Goal: Task Accomplishment & Management: Use online tool/utility

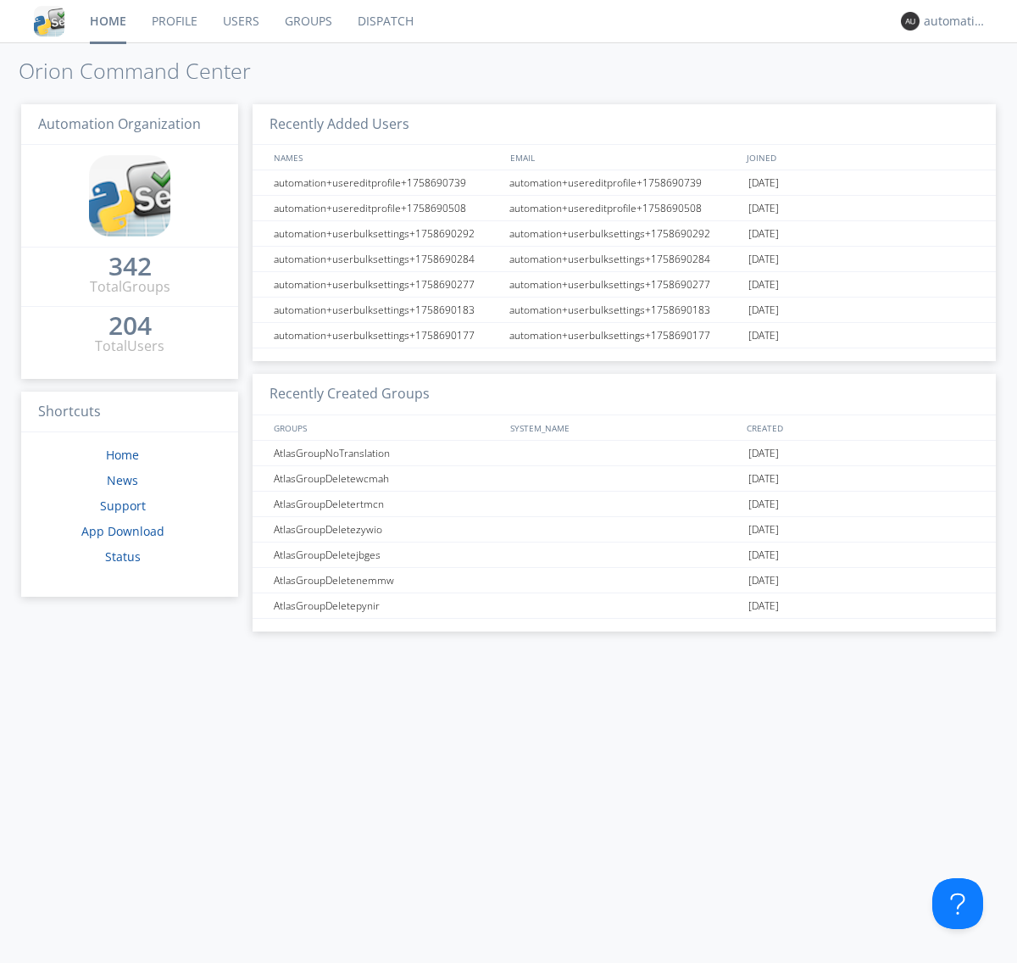
click at [384, 21] on link "Dispatch" at bounding box center [385, 21] width 81 height 42
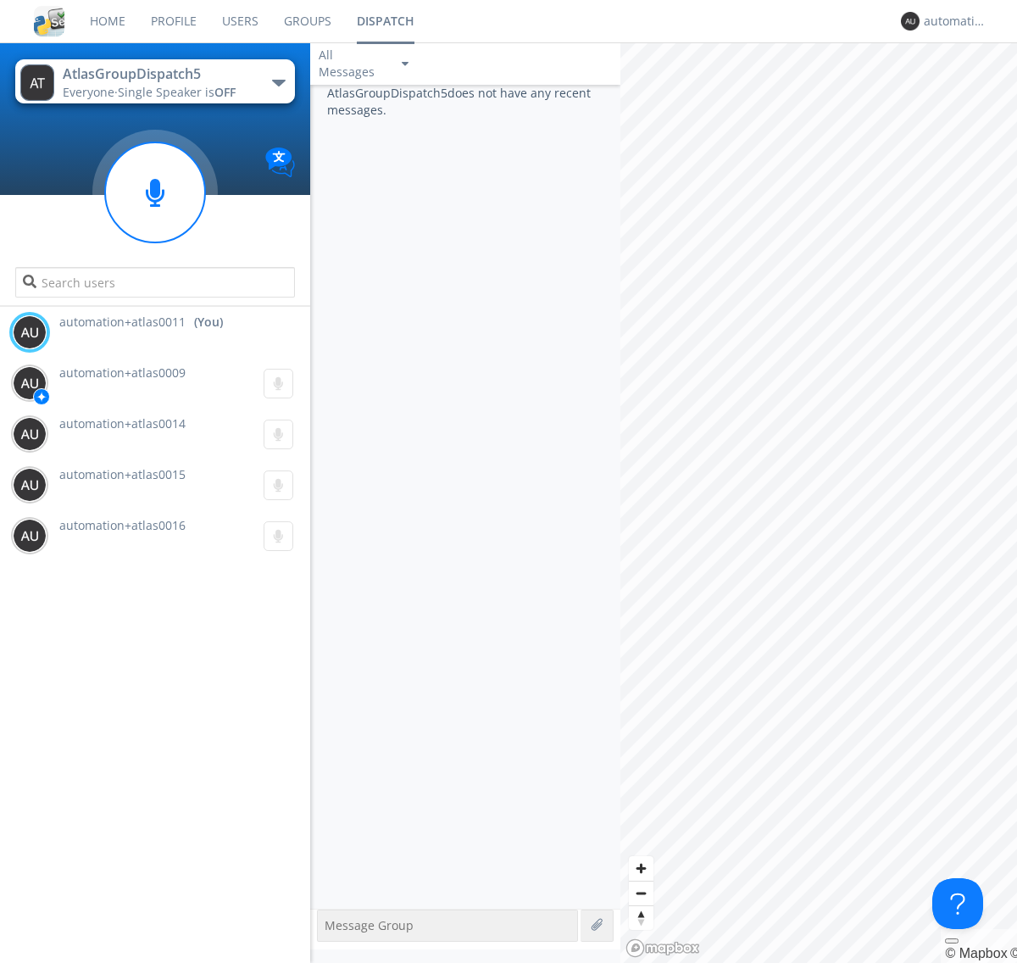
click at [278, 82] on div "button" at bounding box center [279, 83] width 14 height 7
click at [0, 0] on span "AtlasGroupDispatch6" at bounding box center [0, 0] width 0 height 0
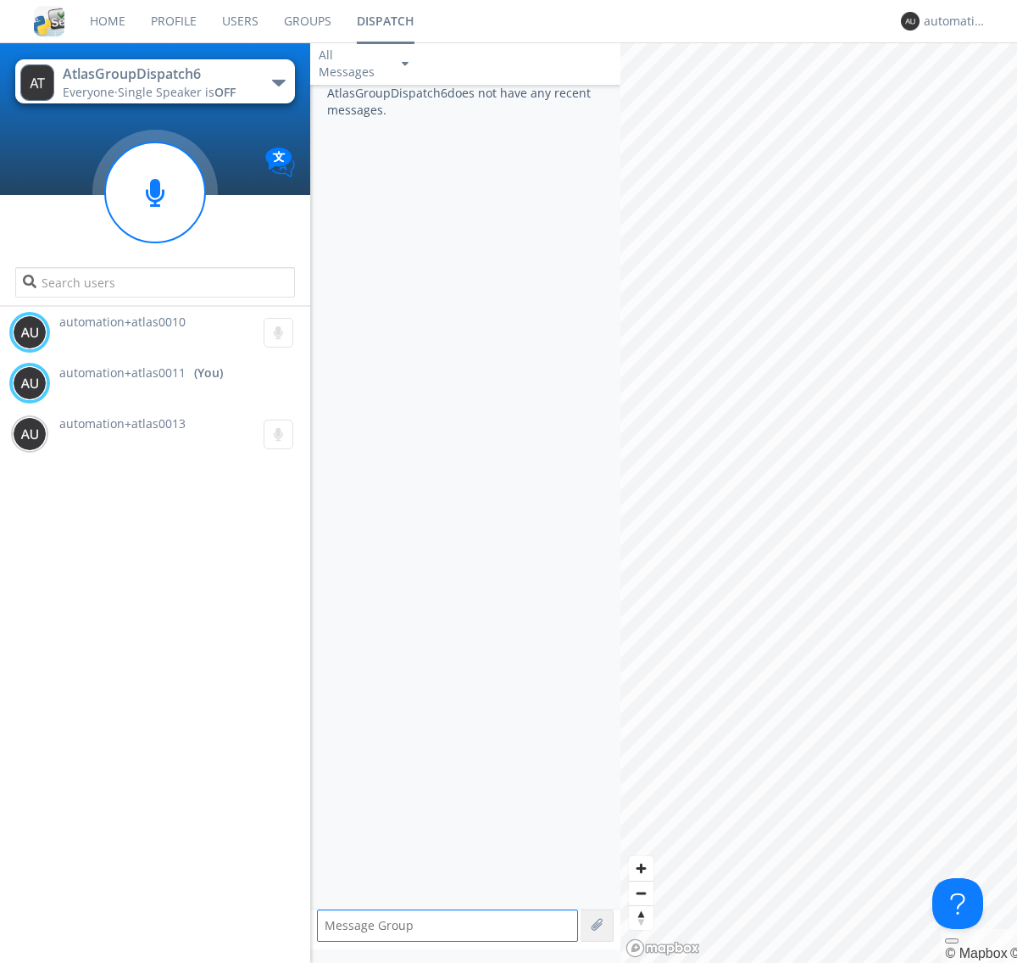
click at [278, 82] on div "button" at bounding box center [279, 83] width 14 height 7
click at [0, 0] on span "AtlasGroupDispatch5" at bounding box center [0, 0] width 0 height 0
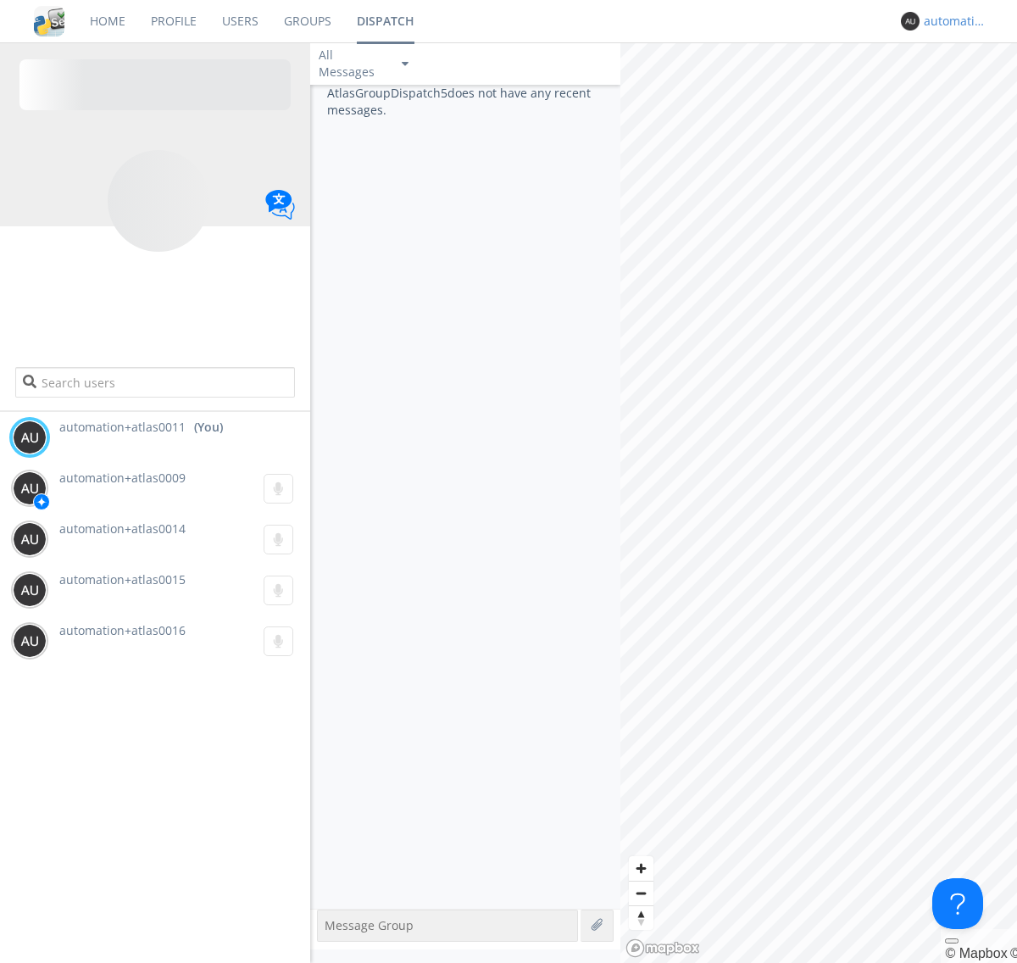
click at [951, 21] on div "automation+atlas0011" at bounding box center [956, 21] width 64 height 17
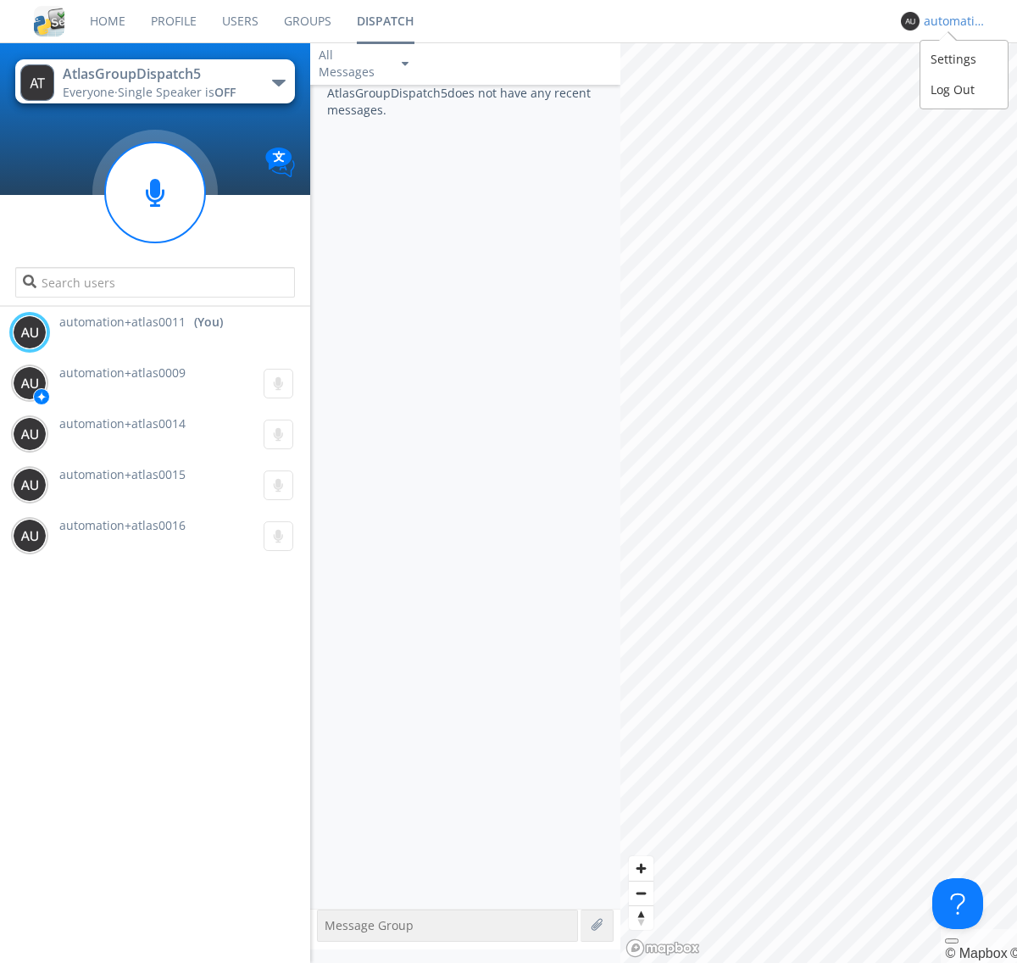
click at [963, 89] on div "Log Out" at bounding box center [963, 90] width 87 height 31
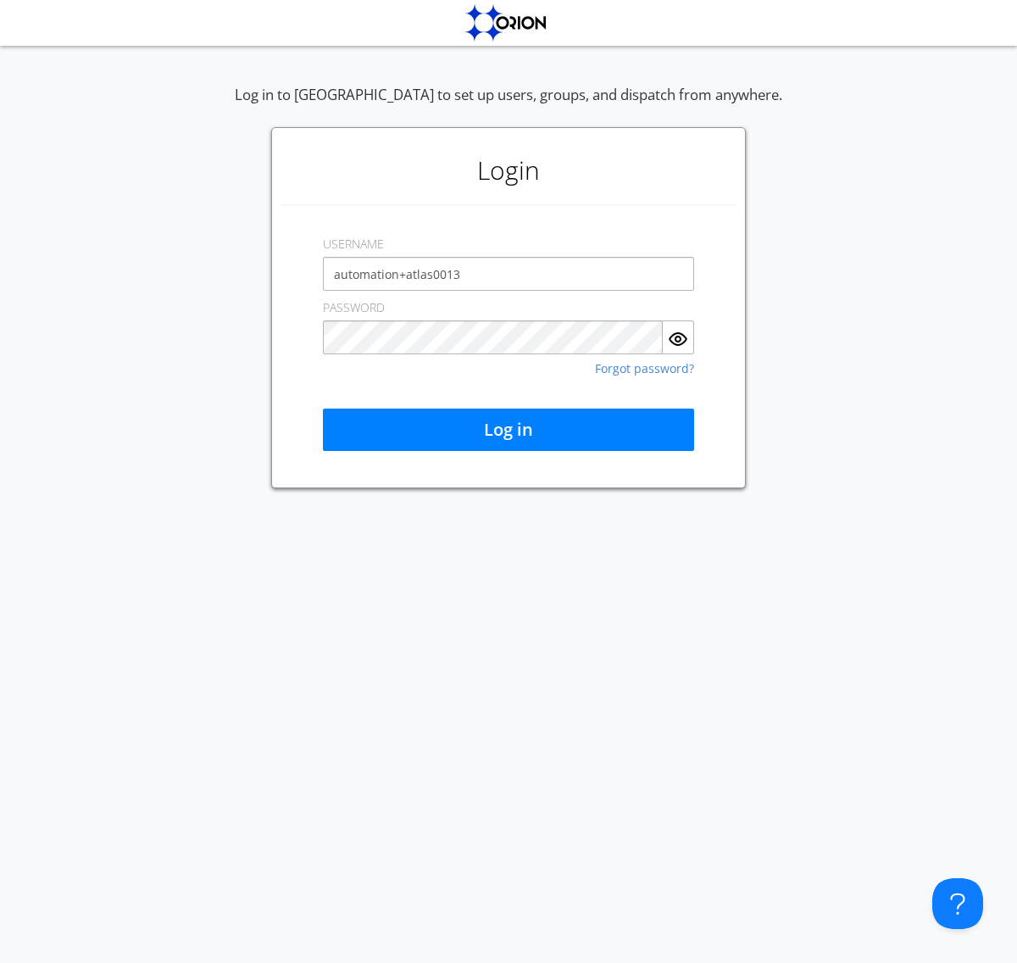
type input "automation+atlas0013"
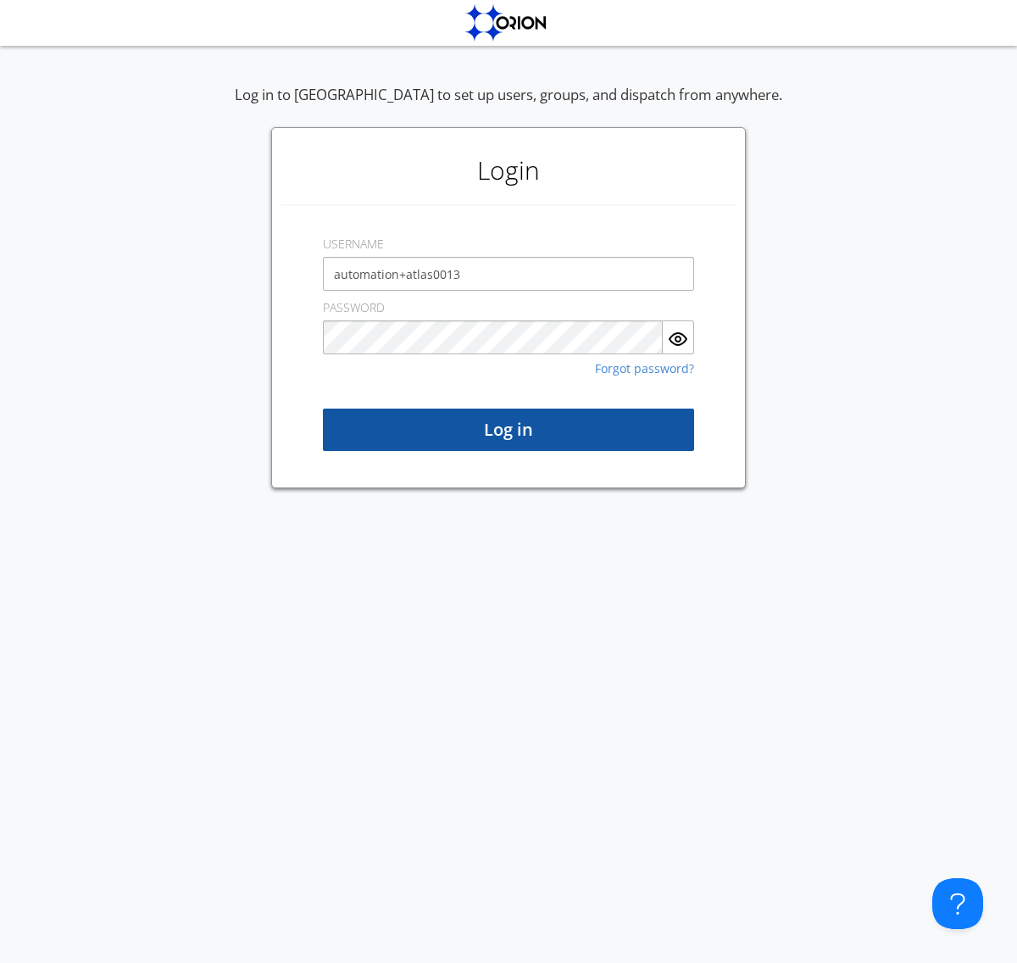
click at [508, 430] on button "Log in" at bounding box center [508, 429] width 371 height 42
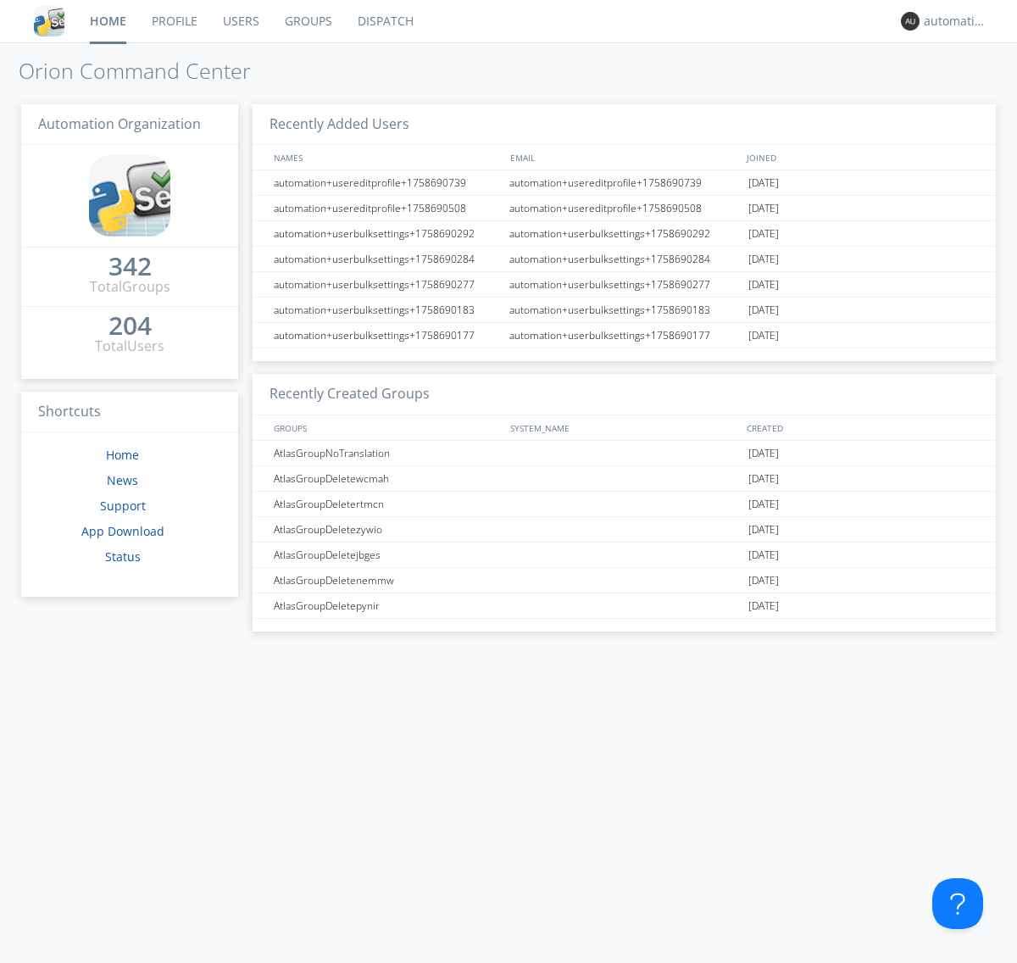
click at [384, 21] on link "Dispatch" at bounding box center [385, 21] width 81 height 42
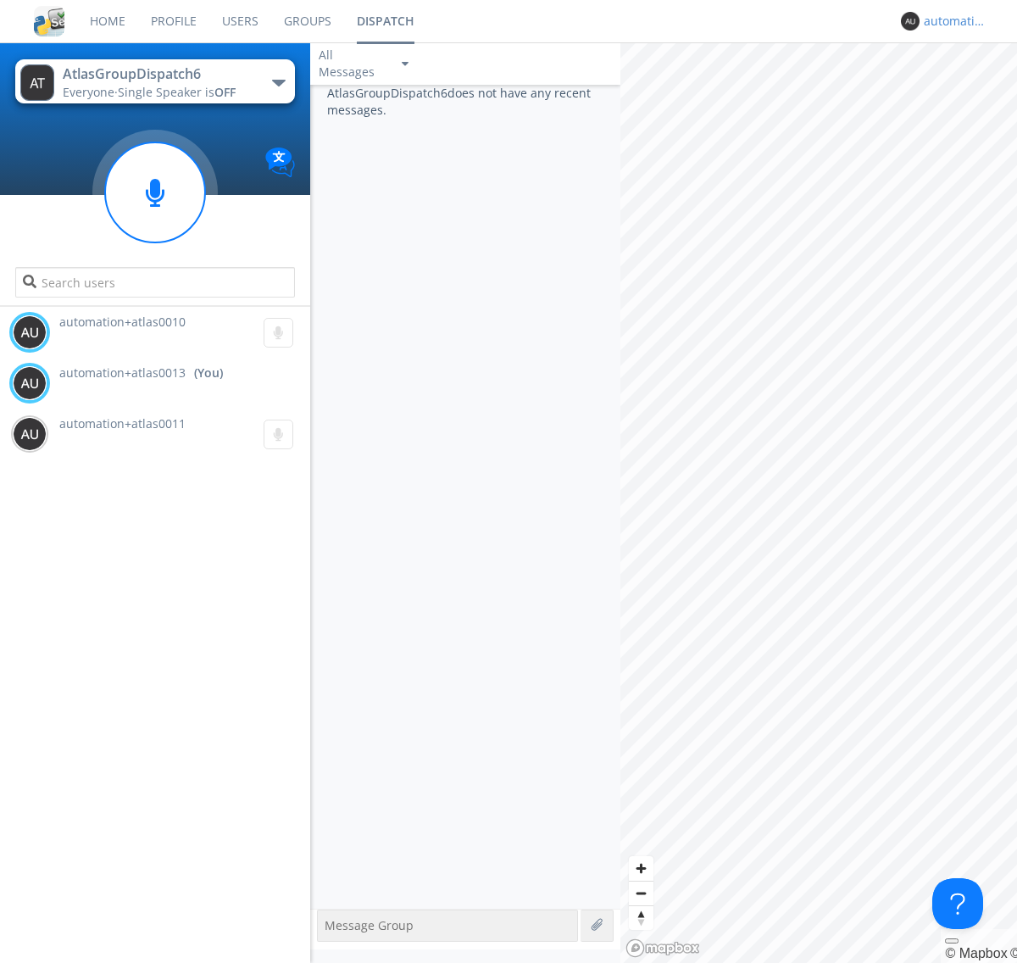
click at [951, 21] on div "automation+atlas0013" at bounding box center [956, 21] width 64 height 17
click at [963, 89] on div "Log Out" at bounding box center [963, 90] width 87 height 31
